Goal: Task Accomplishment & Management: Use online tool/utility

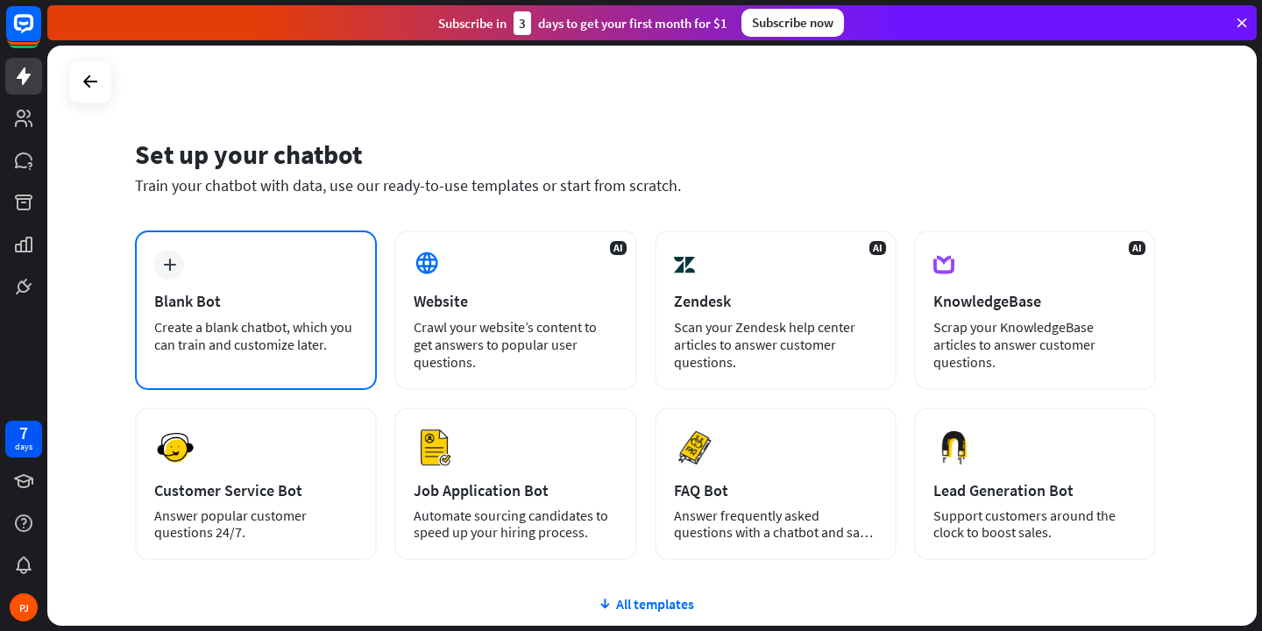
click at [238, 315] on div "plus Blank Bot Create a blank chatbot, which you can train and customize later." at bounding box center [256, 311] width 242 height 160
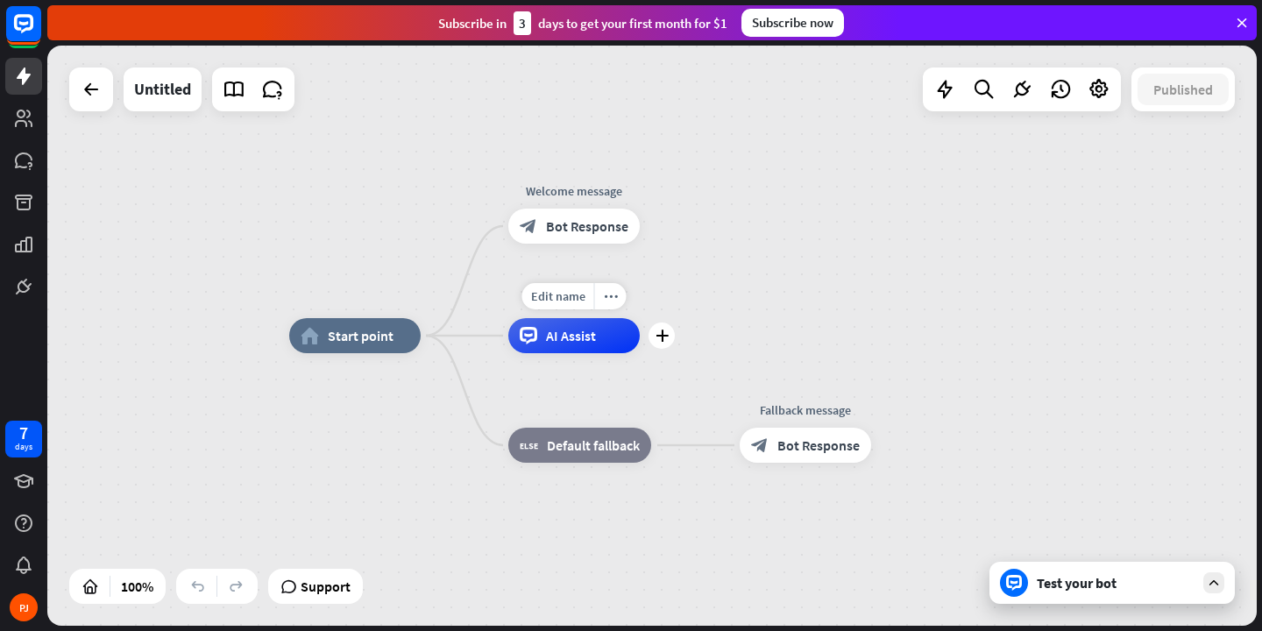
click at [545, 339] on div "AI Assist" at bounding box center [573, 335] width 131 height 35
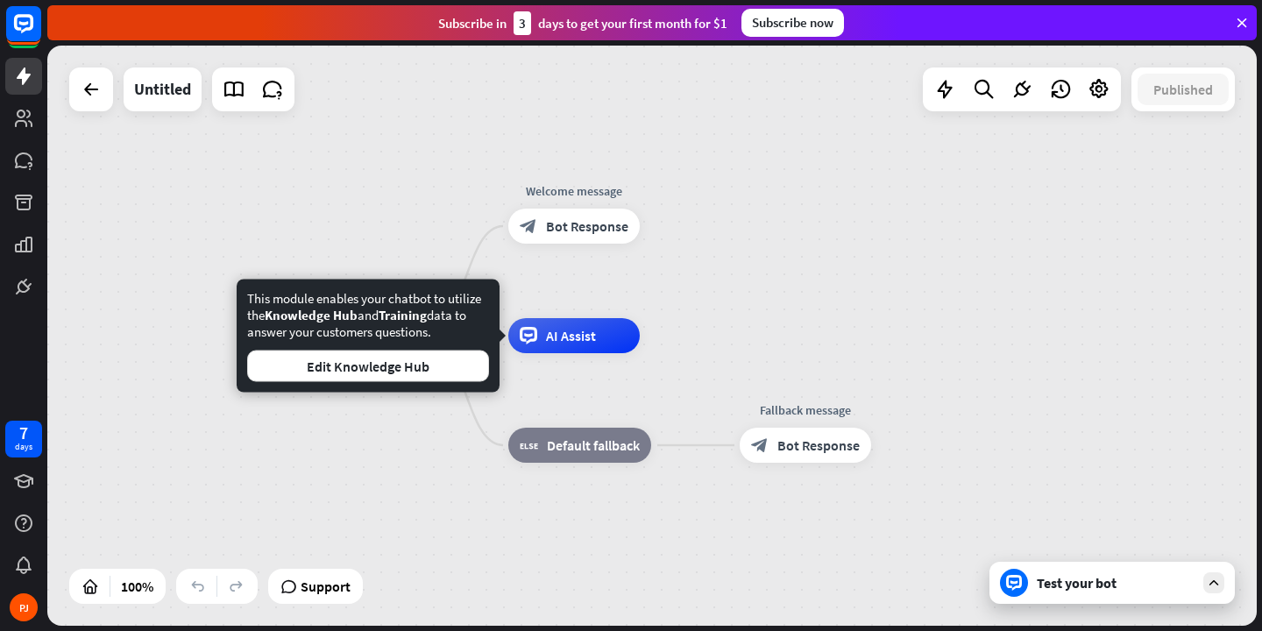
click at [359, 195] on div "home_2 Start point Welcome message block_bot_response Bot Response AI Assist bl…" at bounding box center [652, 336] width 1210 height 580
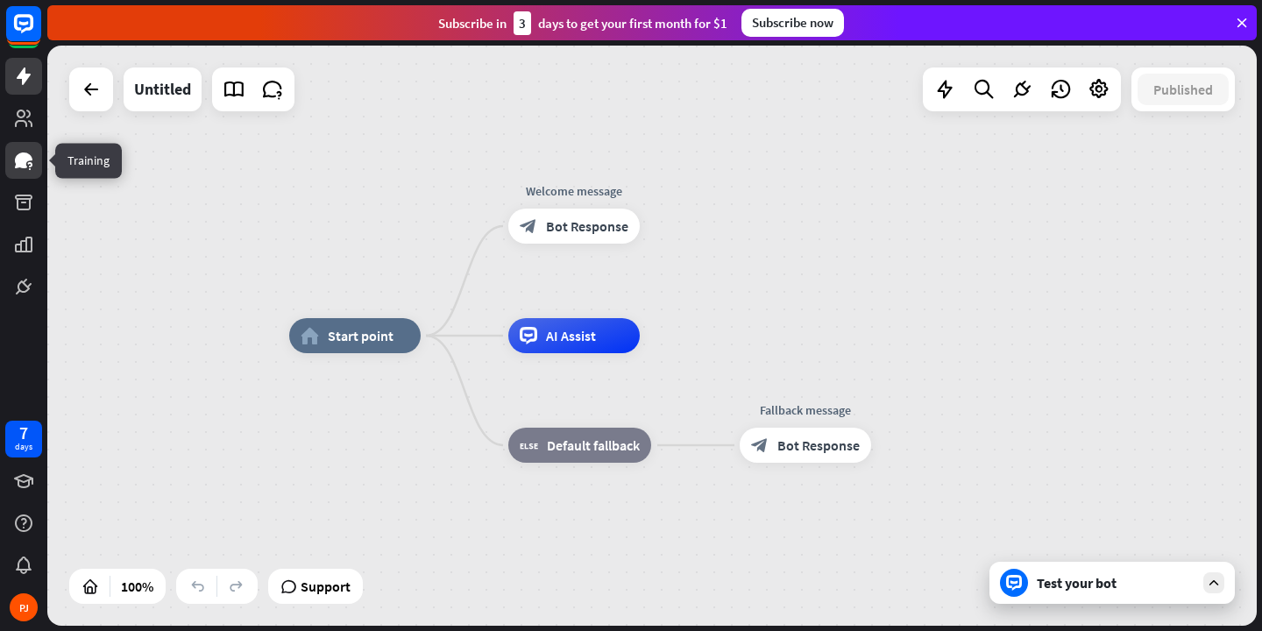
click at [23, 160] on icon at bounding box center [24, 161] width 18 height 16
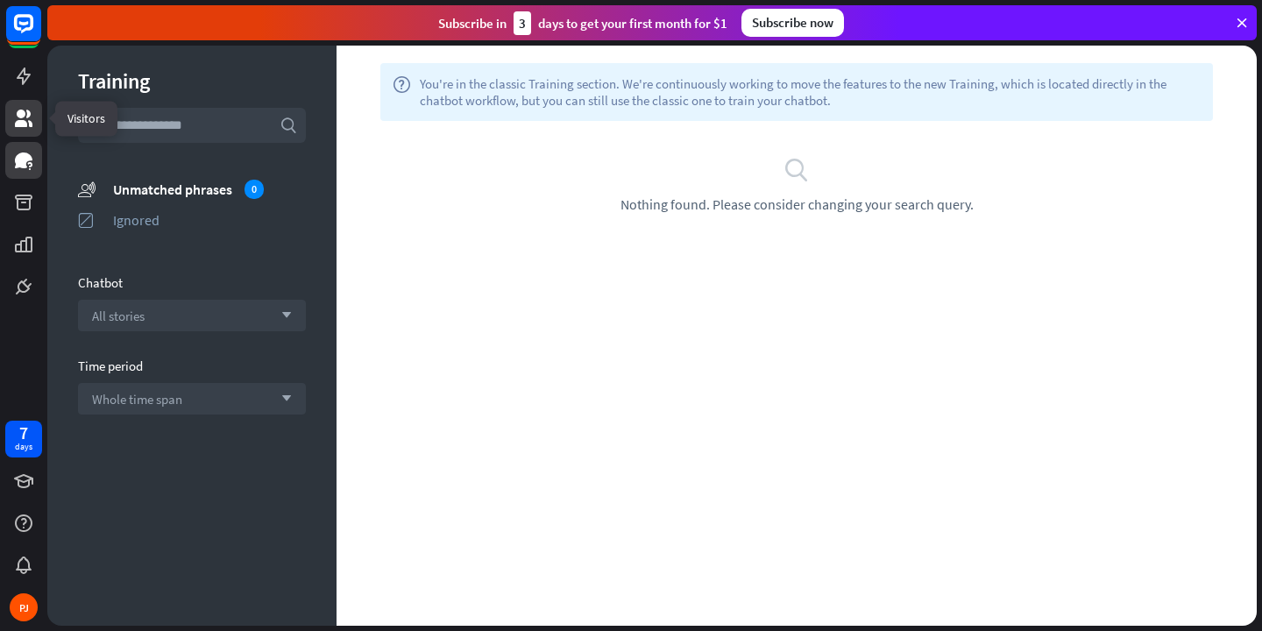
click at [34, 126] on link at bounding box center [23, 118] width 37 height 37
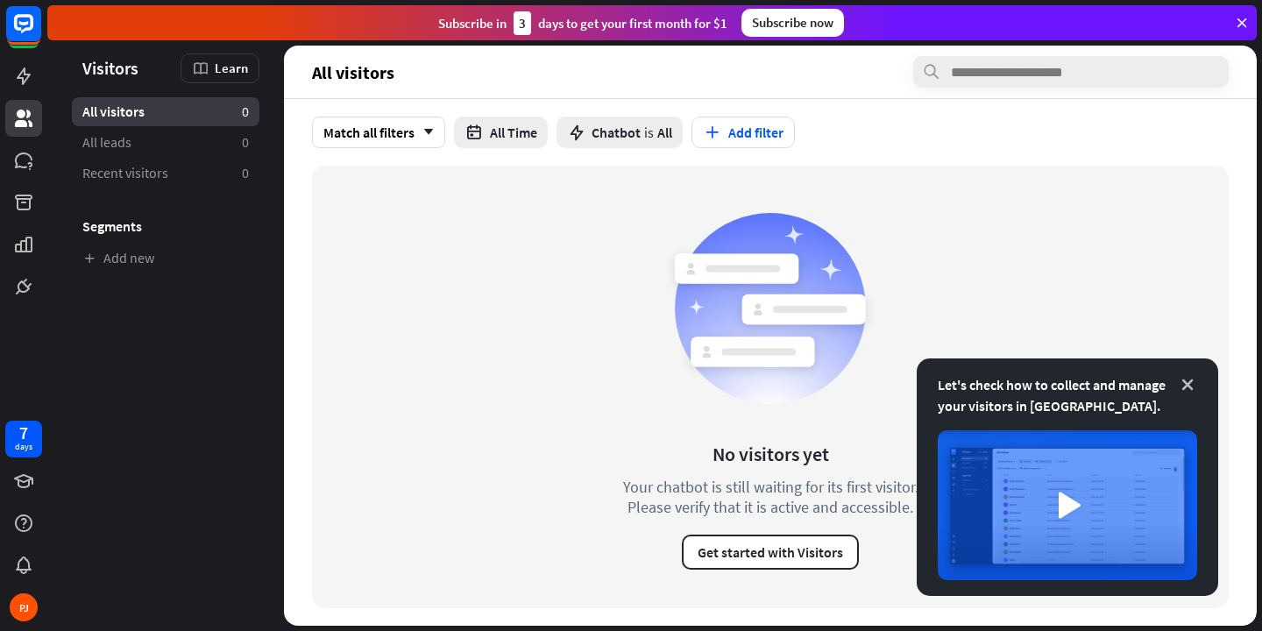
click at [1184, 386] on icon at bounding box center [1188, 385] width 18 height 18
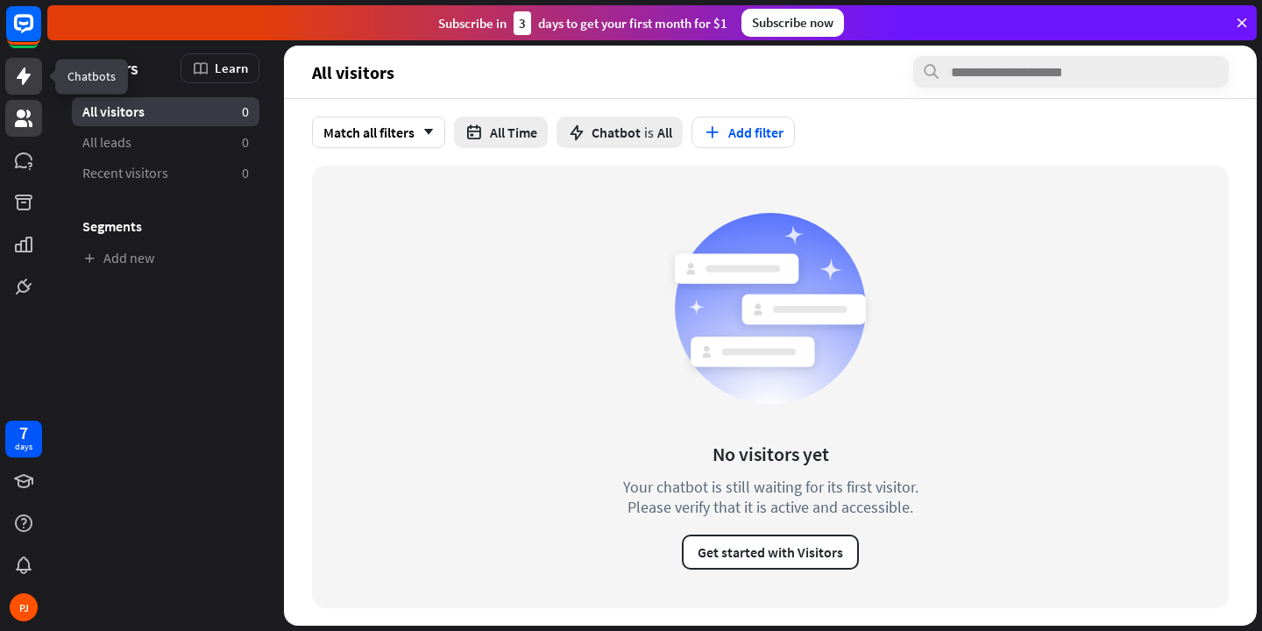
click at [29, 89] on link at bounding box center [23, 76] width 37 height 37
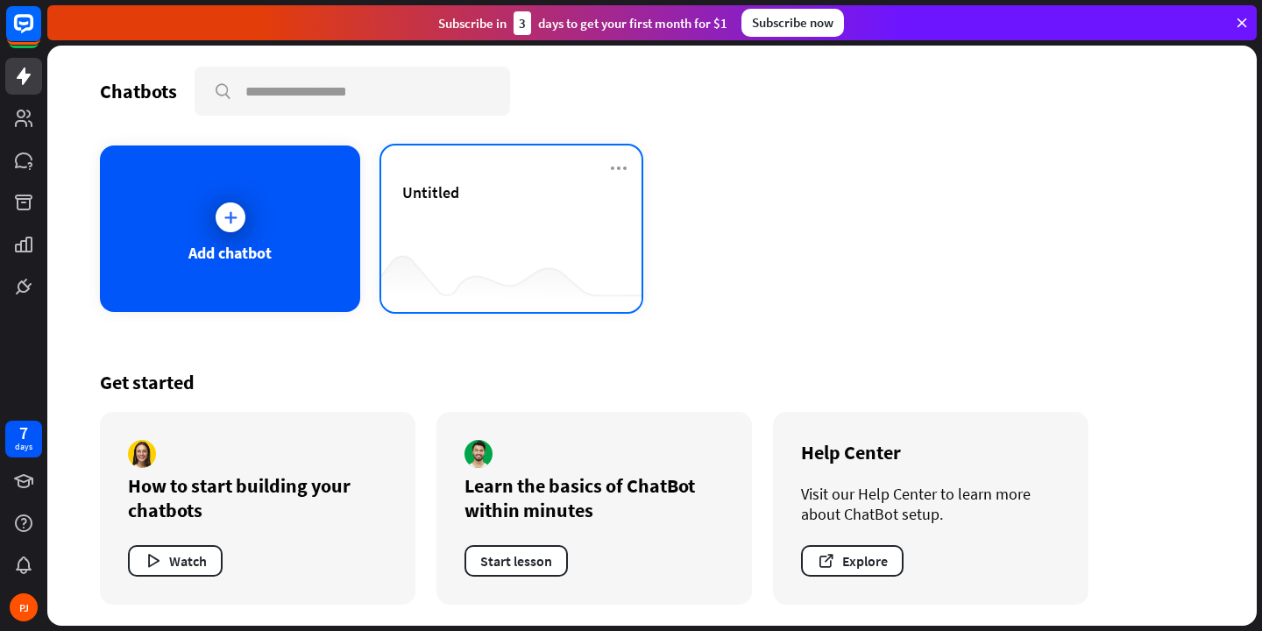
click at [474, 220] on div "Untitled" at bounding box center [511, 212] width 218 height 61
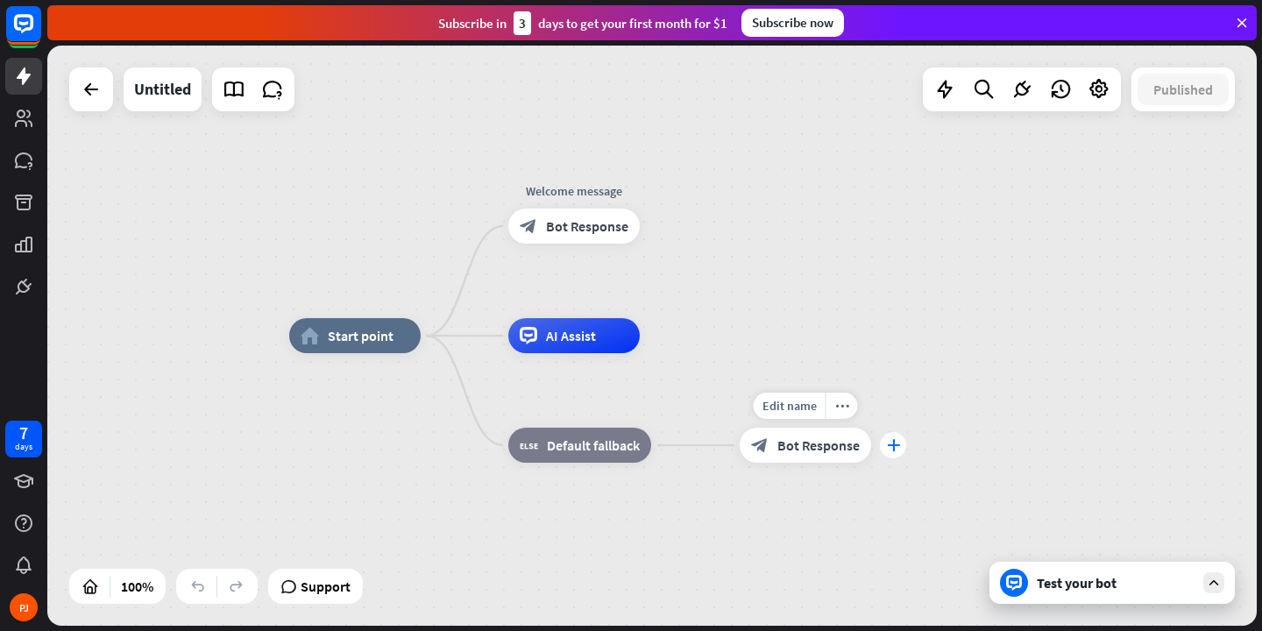
click at [895, 441] on icon "plus" at bounding box center [893, 445] width 13 height 12
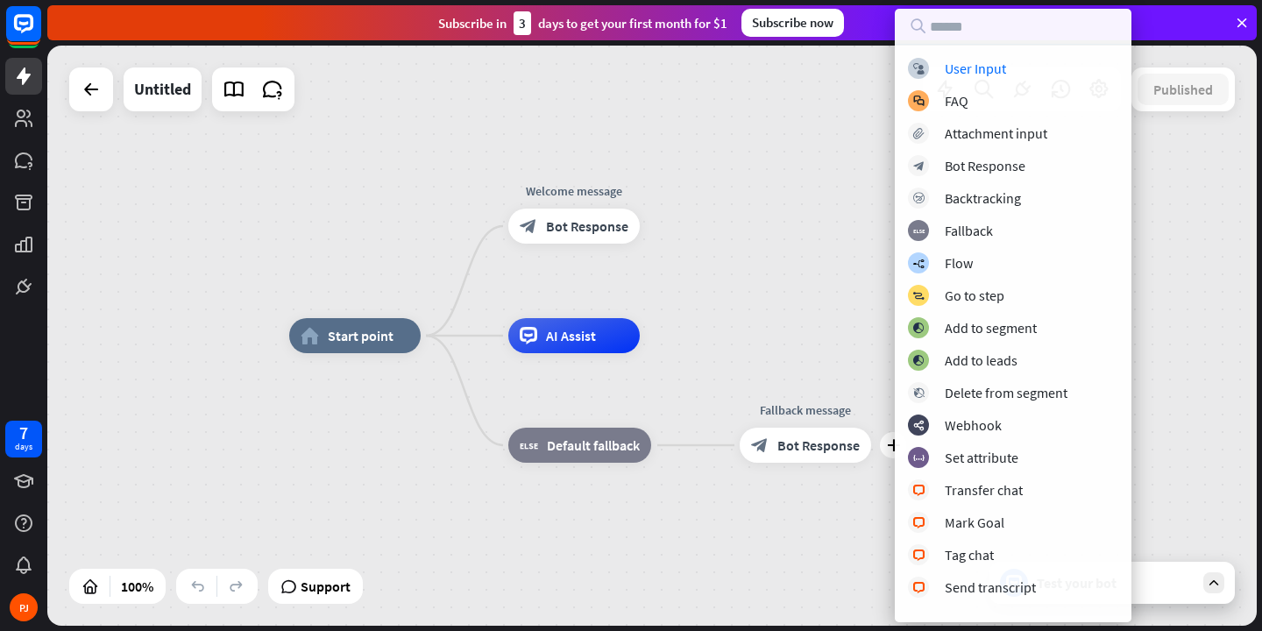
click at [680, 75] on div "home_2 Start point Welcome message block_bot_response Bot Response AI Assist bl…" at bounding box center [652, 336] width 1210 height 580
